Goal: Task Accomplishment & Management: Manage account settings

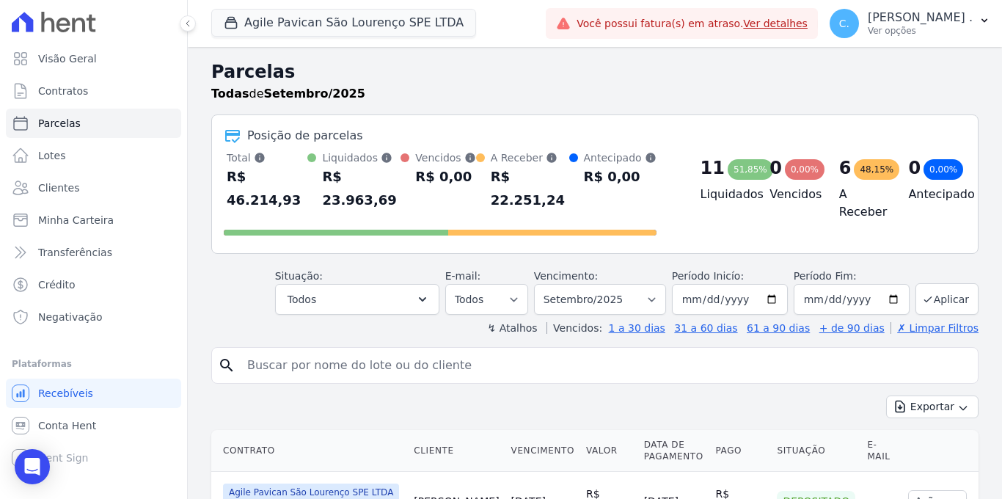
select select
click at [292, 30] on button "Agile Pavican São Lourenço SPE LTDA" at bounding box center [343, 23] width 265 height 28
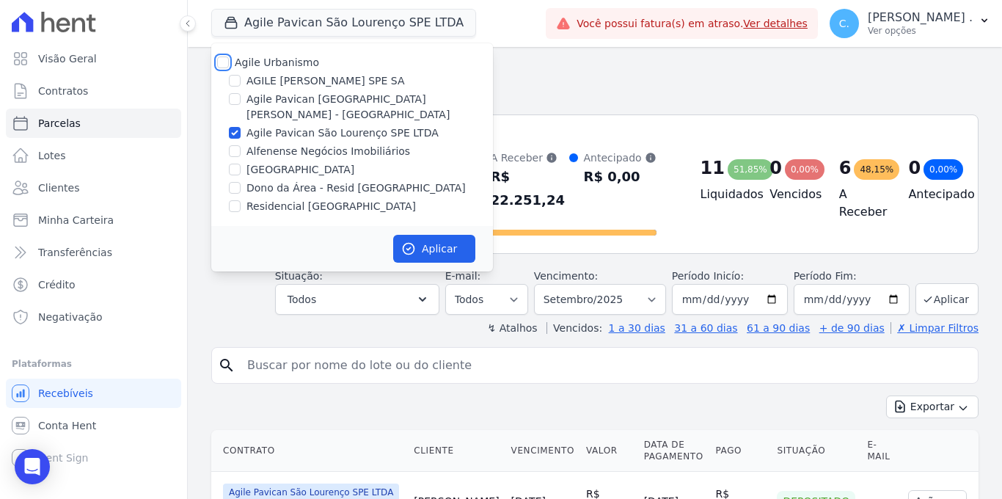
click at [225, 62] on input "Agile Urbanismo" at bounding box center [223, 62] width 12 height 12
checkbox input "true"
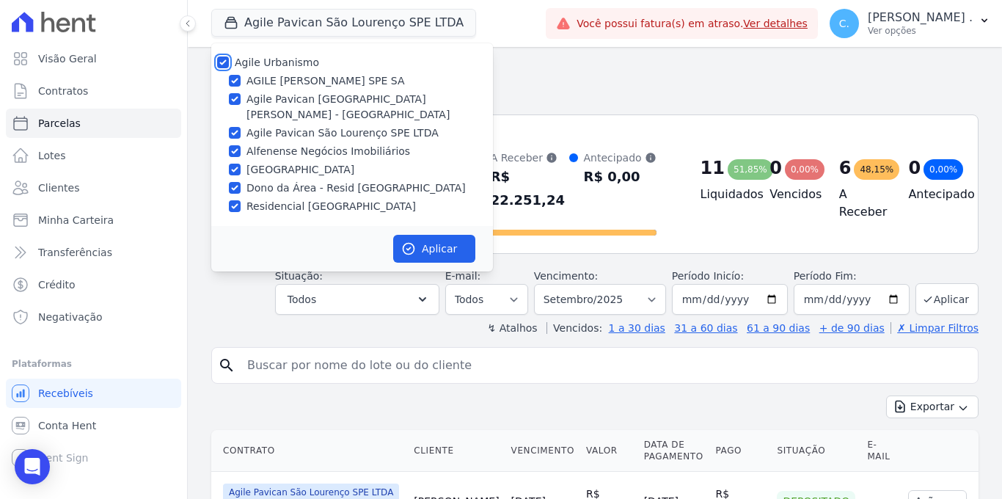
checkbox input "true"
click at [443, 235] on button "Aplicar" at bounding box center [434, 249] width 82 height 28
select select
